Goal: Find specific page/section: Find specific page/section

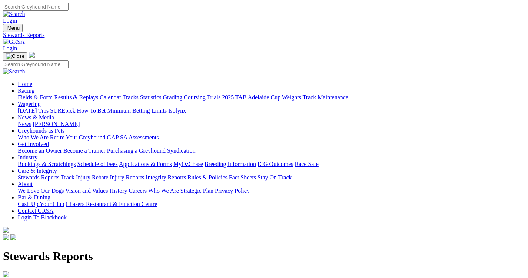
click at [34, 87] on link "Racing" at bounding box center [26, 90] width 17 height 6
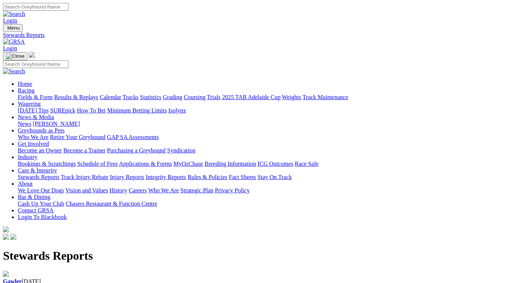
click at [34, 87] on link "Racing" at bounding box center [26, 90] width 17 height 6
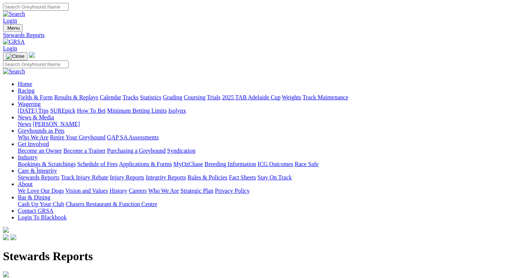
click at [37, 94] on link "Fields & Form" at bounding box center [35, 97] width 35 height 6
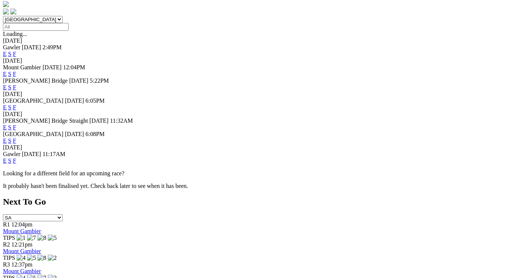
scroll to position [249, 0]
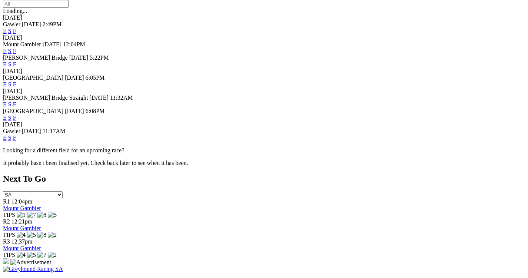
click at [16, 134] on span "F" at bounding box center [14, 137] width 3 height 6
click at [16, 134] on link "F" at bounding box center [14, 137] width 3 height 6
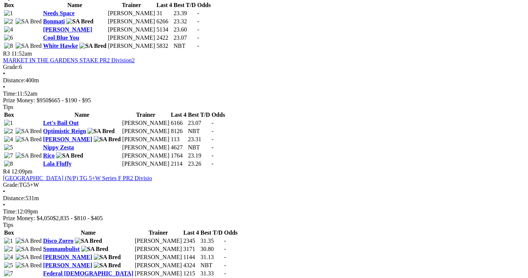
scroll to position [10, 0]
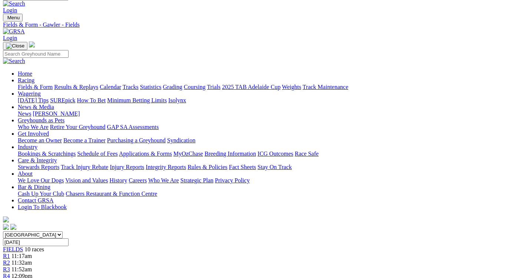
click at [23, 84] on link "Fields & Form" at bounding box center [35, 87] width 35 height 6
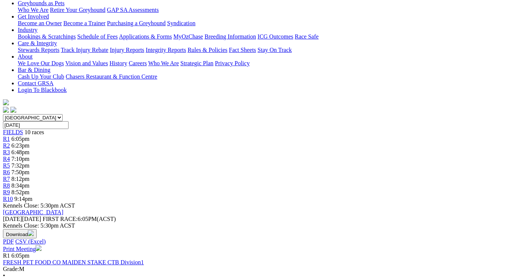
scroll to position [133, 0]
